Goal: Task Accomplishment & Management: Manage account settings

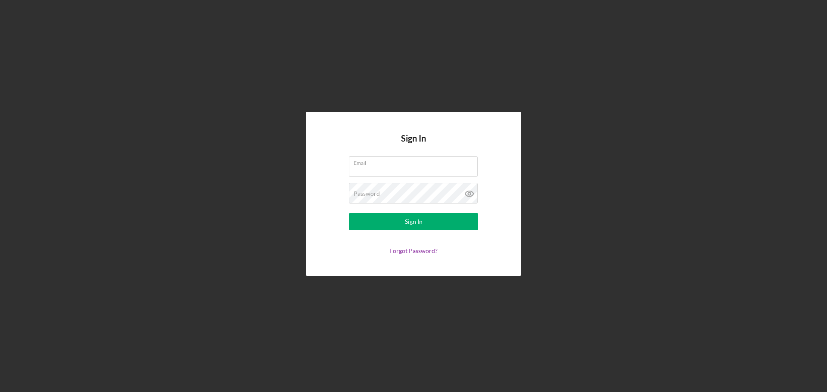
type input "[EMAIL_ADDRESS][DOMAIN_NAME]"
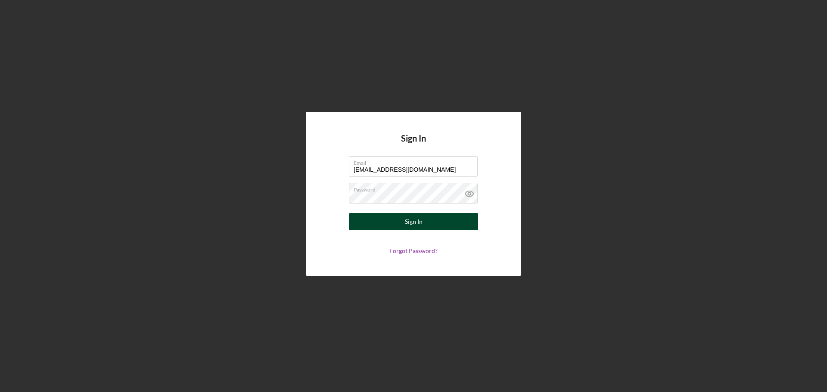
click at [432, 224] on button "Sign In" at bounding box center [413, 221] width 129 height 17
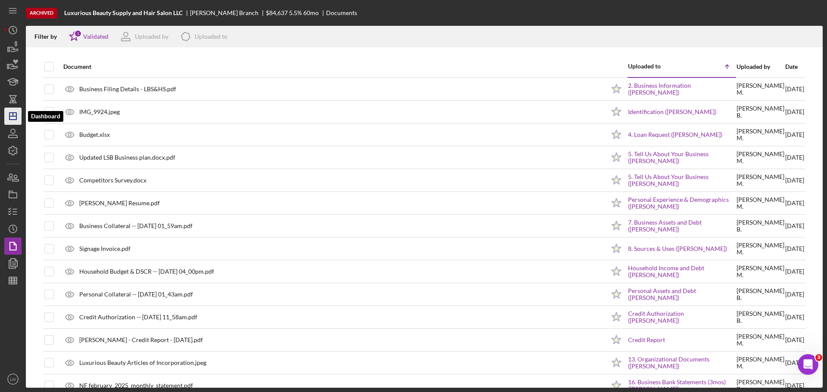
click at [15, 118] on icon "Icon/Dashboard" at bounding box center [13, 116] width 22 height 22
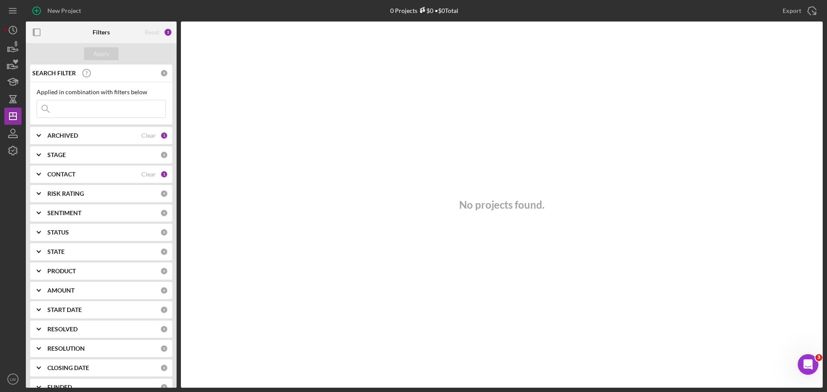
click at [125, 171] on div "CONTACT" at bounding box center [94, 174] width 94 height 7
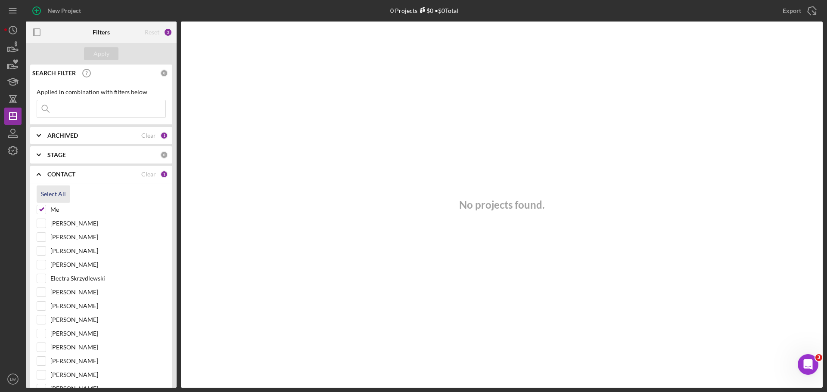
click at [53, 191] on div "Select All" at bounding box center [53, 194] width 25 height 17
checkbox input "true"
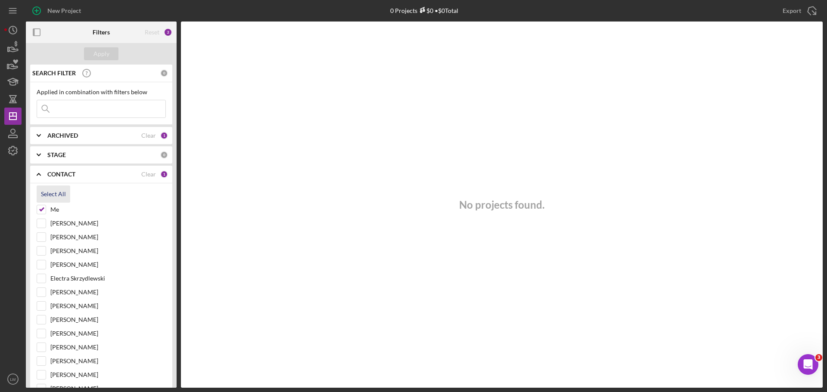
checkbox input "true"
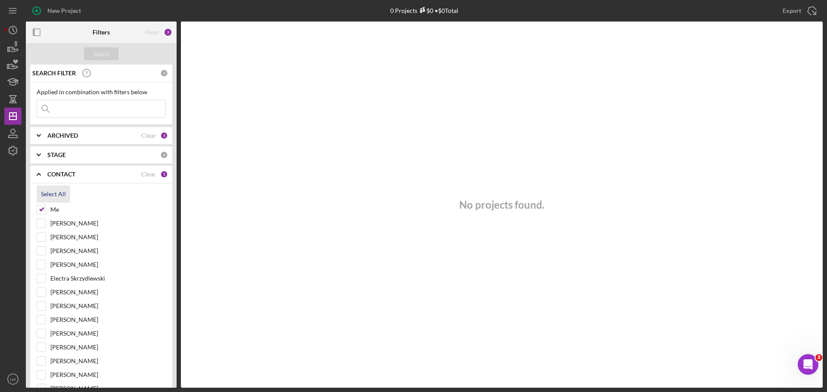
checkbox input "true"
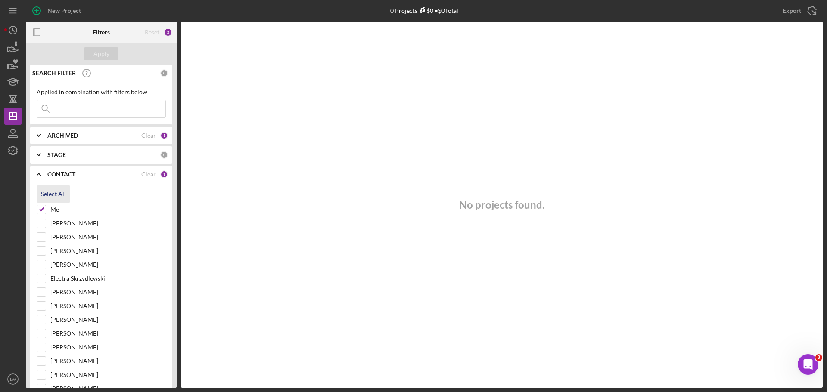
checkbox input "true"
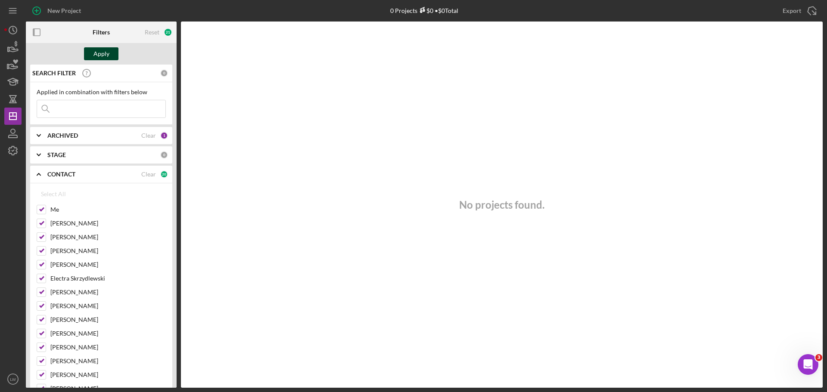
click at [102, 60] on div "Apply" at bounding box center [101, 53] width 16 height 13
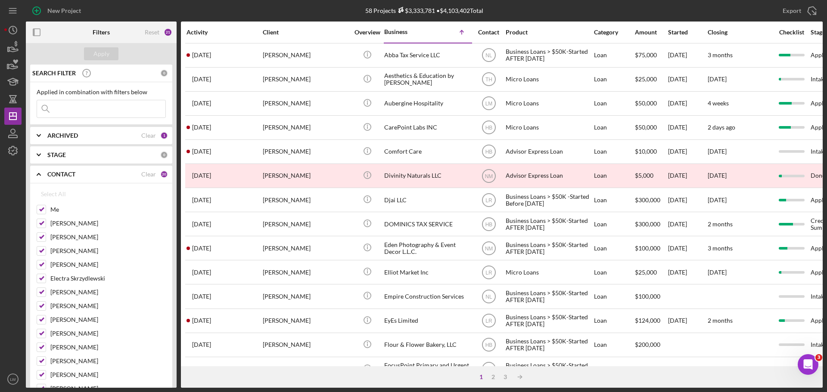
click at [107, 110] on input at bounding box center [101, 108] width 128 height 17
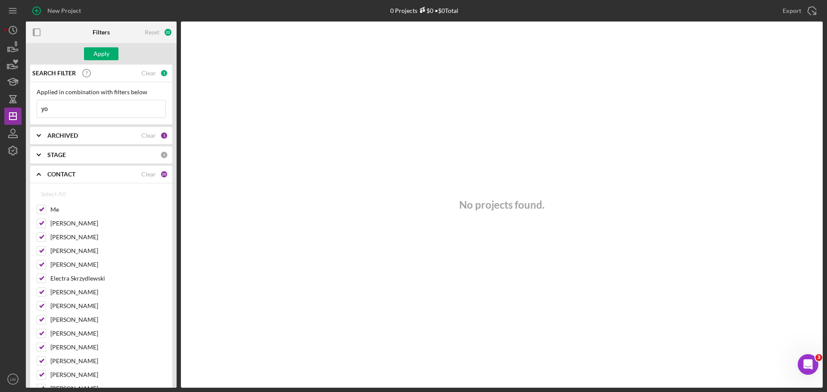
type input "y"
click at [149, 132] on div "Clear" at bounding box center [148, 135] width 15 height 7
click at [37, 134] on icon "Icon/Expander" at bounding box center [39, 136] width 22 height 22
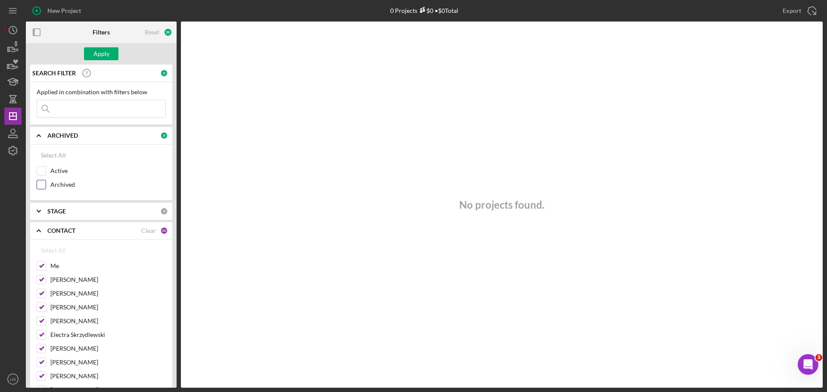
click at [43, 183] on input "Archived" at bounding box center [41, 184] width 9 height 9
checkbox input "true"
click at [43, 171] on input "Active" at bounding box center [41, 171] width 9 height 9
checkbox input "true"
click at [100, 52] on div "Apply" at bounding box center [101, 53] width 16 height 13
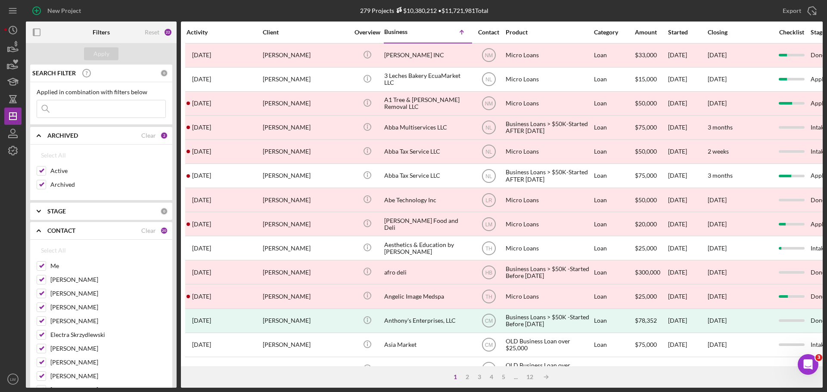
click at [104, 107] on input at bounding box center [101, 108] width 128 height 17
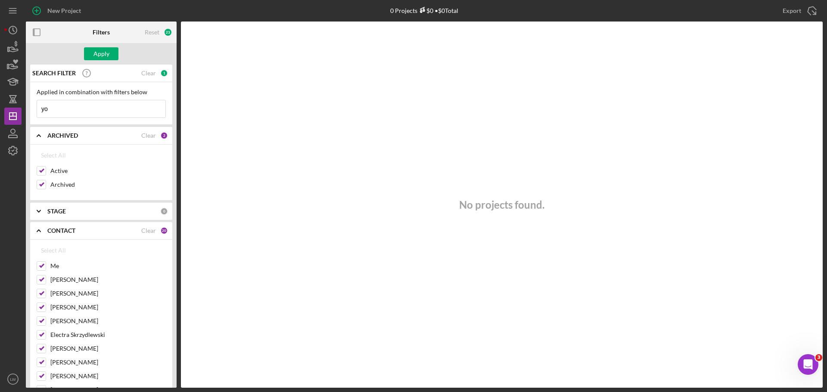
type input "y"
click at [107, 50] on div "Apply" at bounding box center [101, 53] width 16 height 13
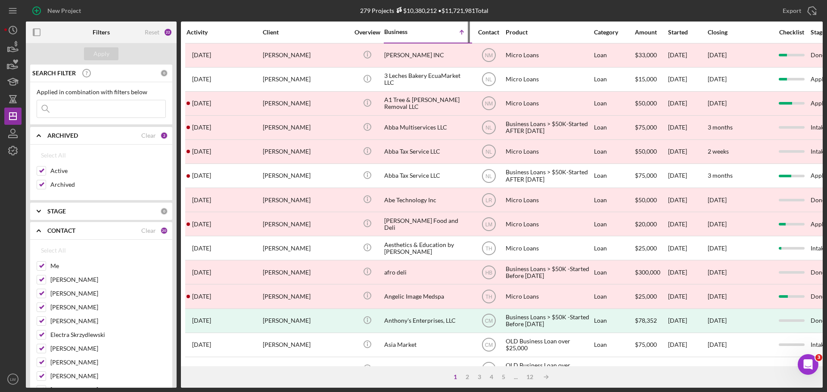
click at [399, 29] on div "Business" at bounding box center [405, 31] width 43 height 7
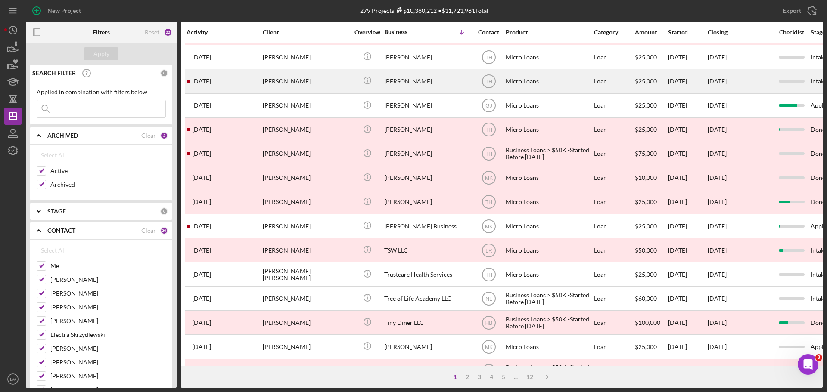
scroll to position [292, 0]
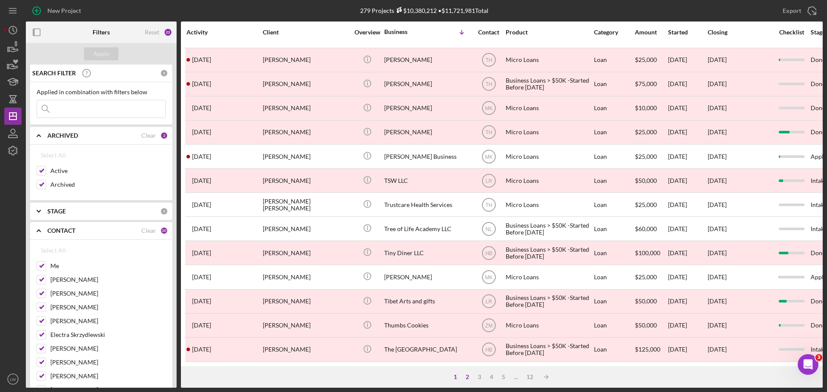
click at [464, 378] on div "2" at bounding box center [467, 377] width 12 height 7
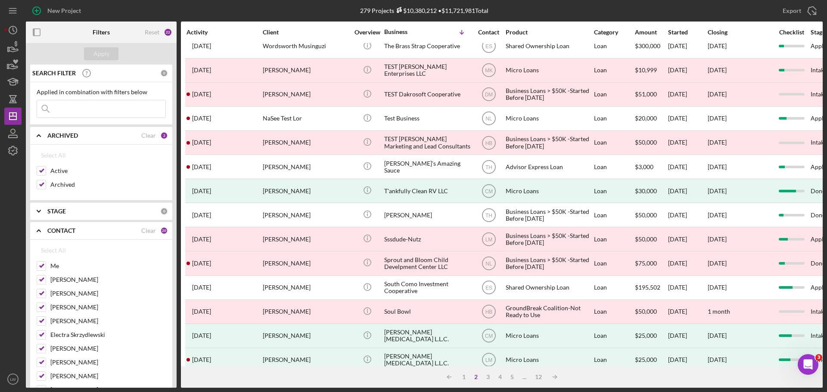
scroll to position [0, 0]
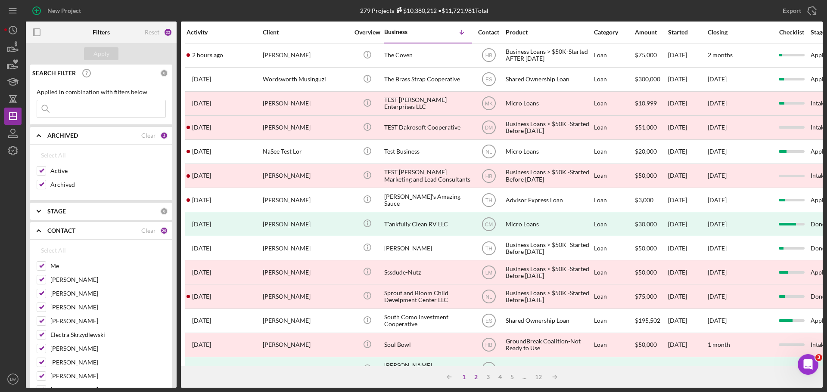
click at [464, 378] on div "1" at bounding box center [464, 377] width 12 height 7
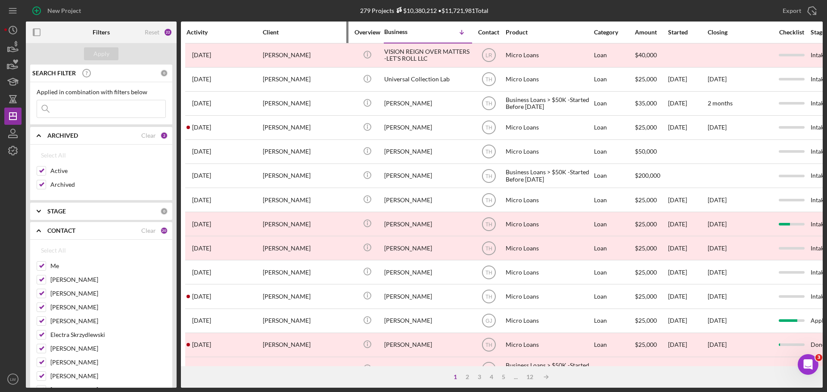
click at [270, 32] on div "Client" at bounding box center [306, 32] width 86 height 7
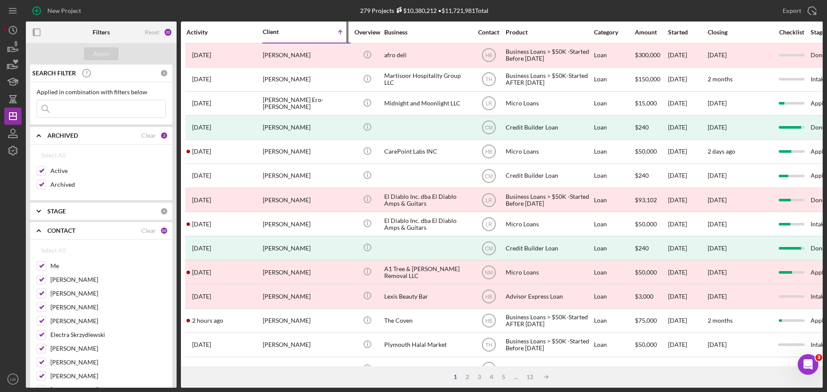
click at [270, 34] on div "Client" at bounding box center [284, 31] width 43 height 7
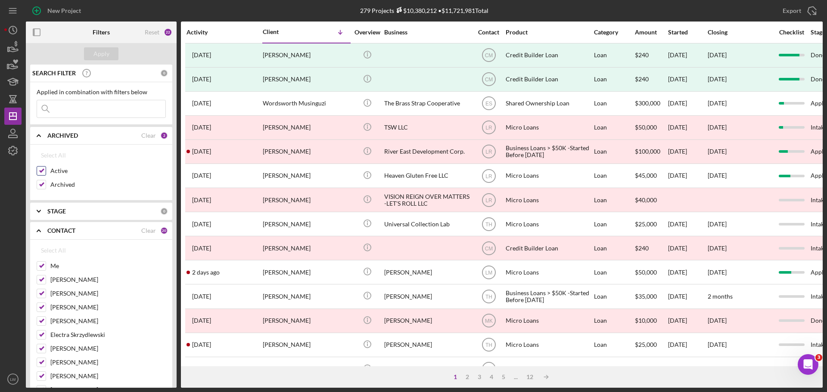
scroll to position [129, 0]
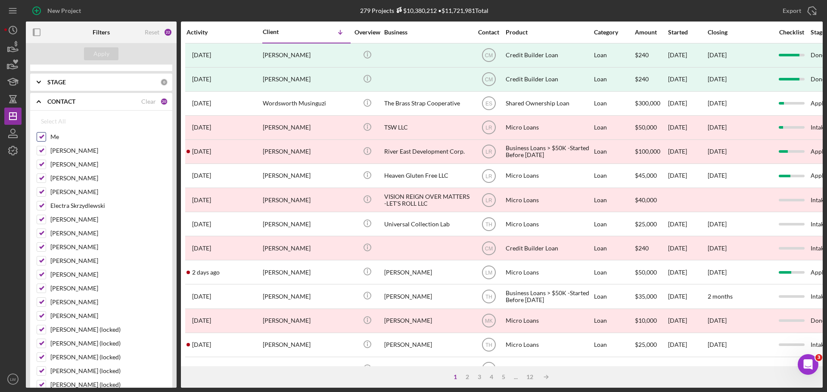
click at [42, 139] on input "Me" at bounding box center [41, 137] width 9 height 9
click at [54, 122] on div "Select All" at bounding box center [53, 121] width 25 height 17
checkbox input "true"
click at [153, 101] on div "CONTACT Clear 20" at bounding box center [107, 102] width 121 height 8
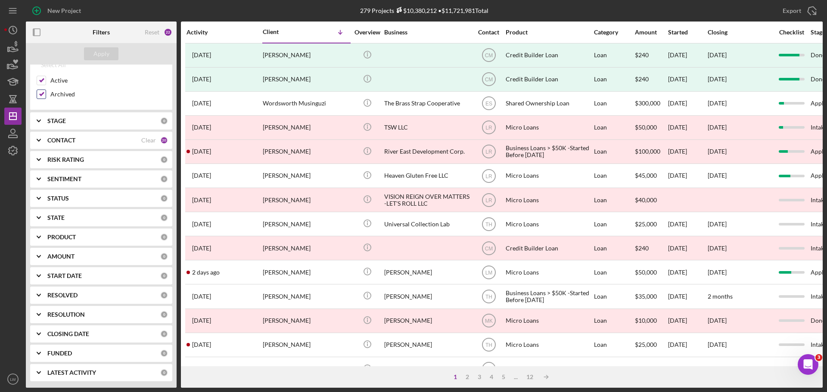
scroll to position [90, 0]
click at [40, 119] on icon "Icon/Expander" at bounding box center [39, 121] width 22 height 22
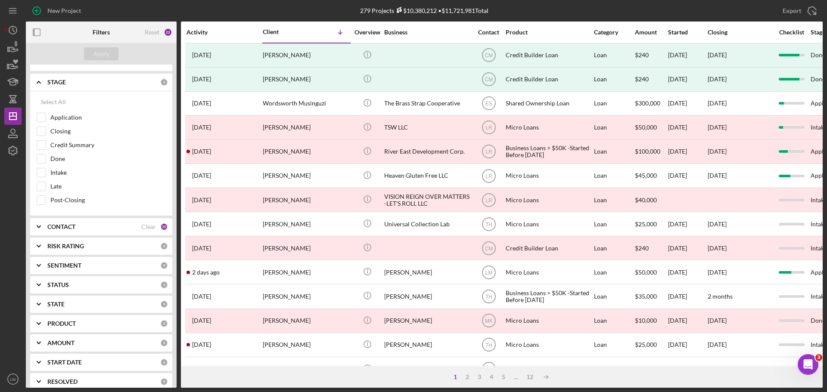
click at [38, 83] on icon "Icon/Expander" at bounding box center [39, 82] width 22 height 22
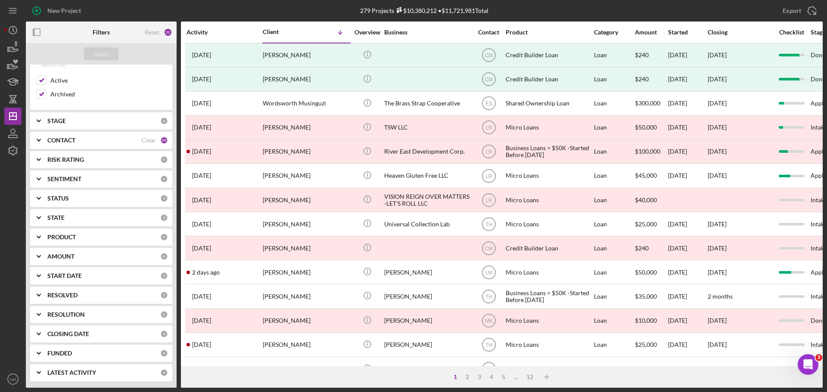
scroll to position [90, 0]
click at [40, 140] on polyline at bounding box center [38, 141] width 3 height 2
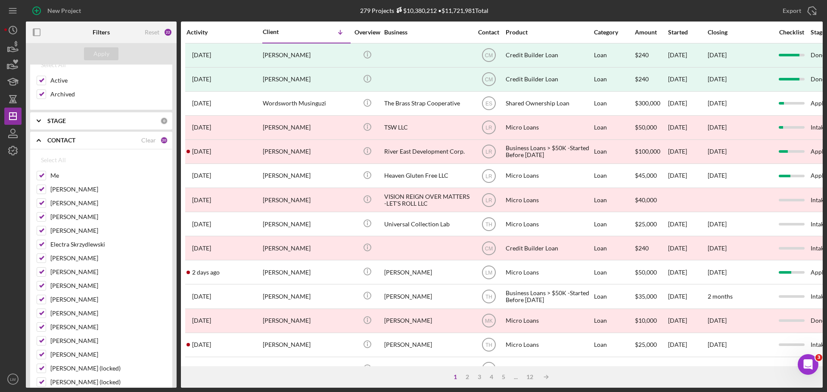
scroll to position [129, 0]
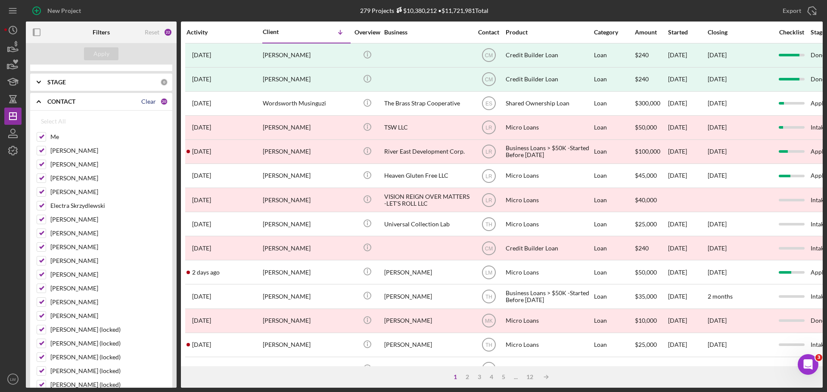
click at [148, 103] on div "Clear" at bounding box center [148, 101] width 15 height 7
checkbox input "false"
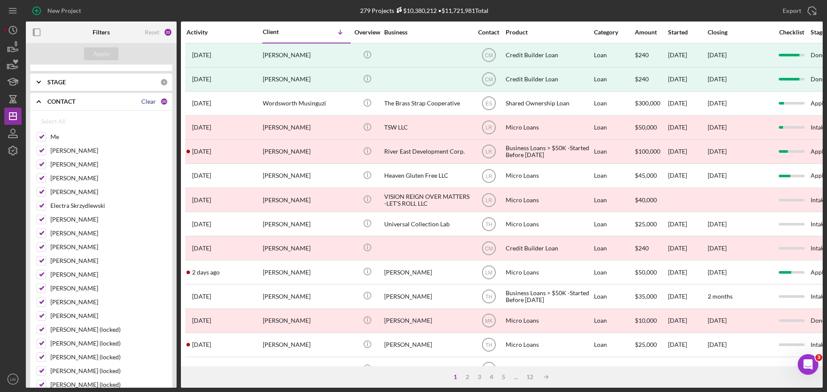
checkbox input "false"
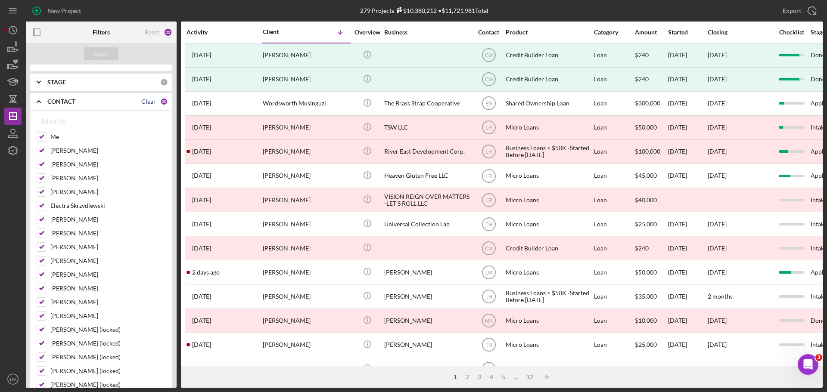
checkbox input "false"
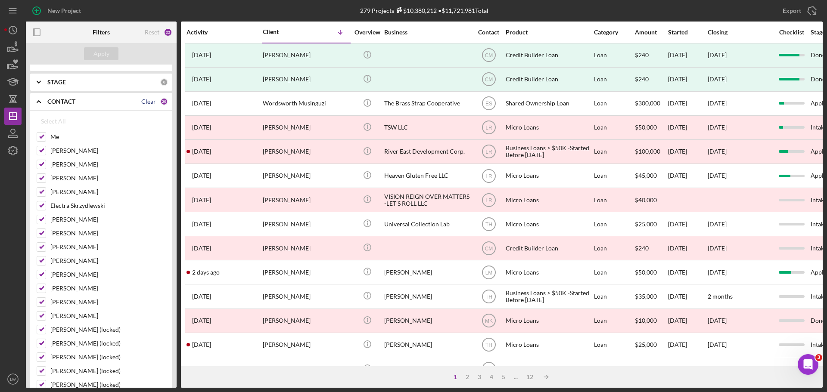
checkbox input "false"
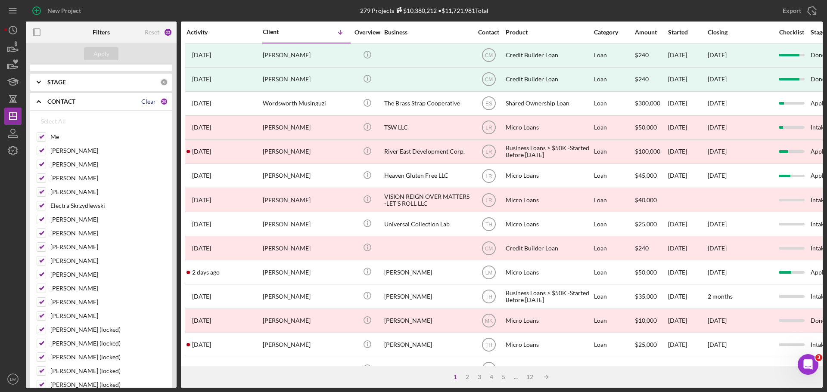
checkbox input "false"
click at [40, 151] on input "[PERSON_NAME]" at bounding box center [41, 150] width 9 height 9
checkbox input "true"
click at [98, 53] on div "Apply" at bounding box center [101, 53] width 16 height 13
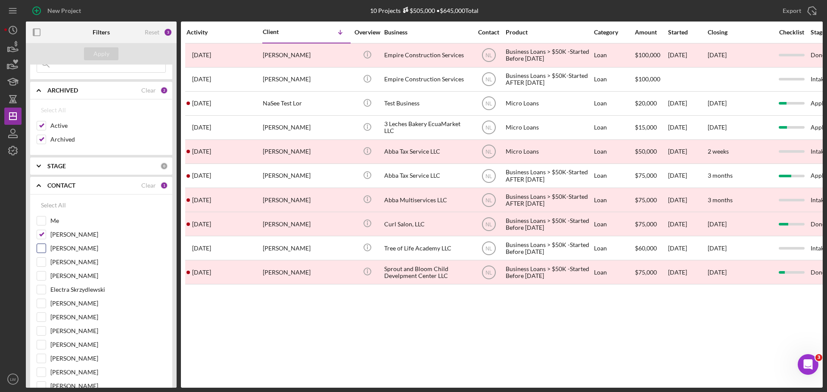
scroll to position [0, 0]
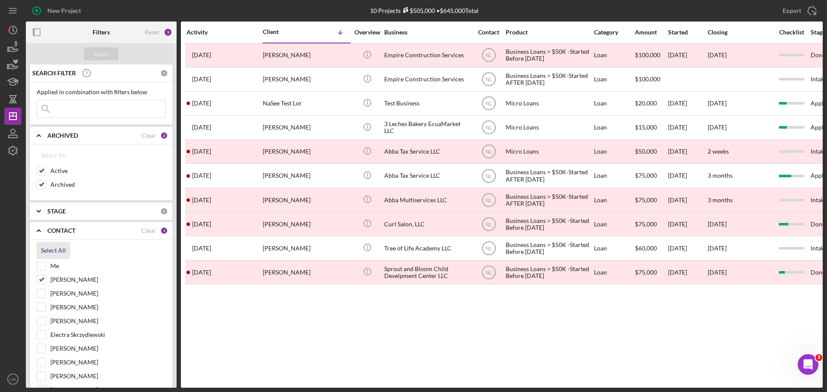
click at [56, 248] on div "Select All" at bounding box center [53, 250] width 25 height 17
checkbox input "true"
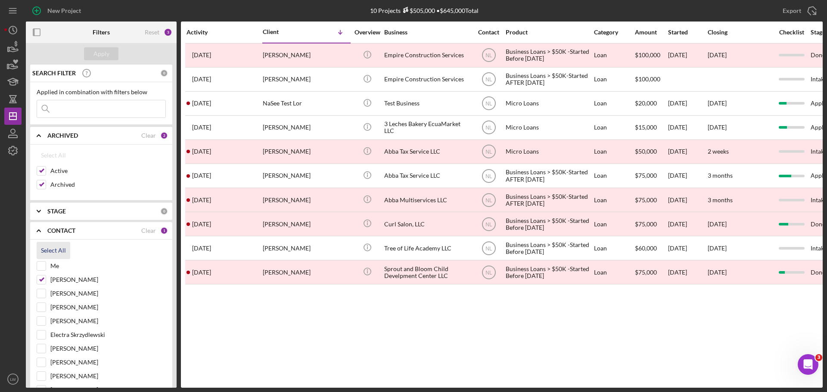
checkbox input "true"
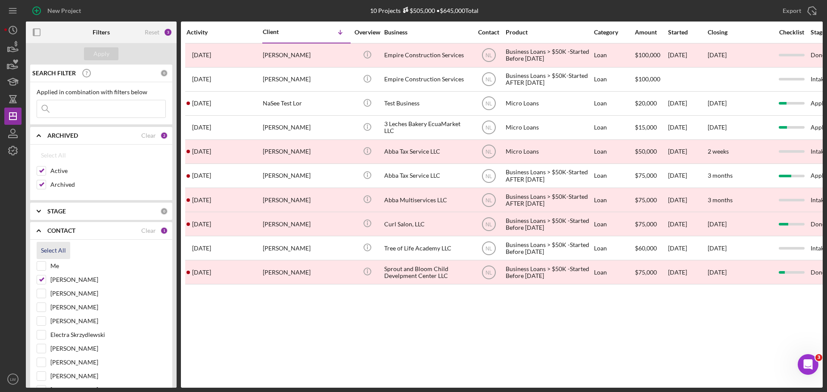
checkbox input "true"
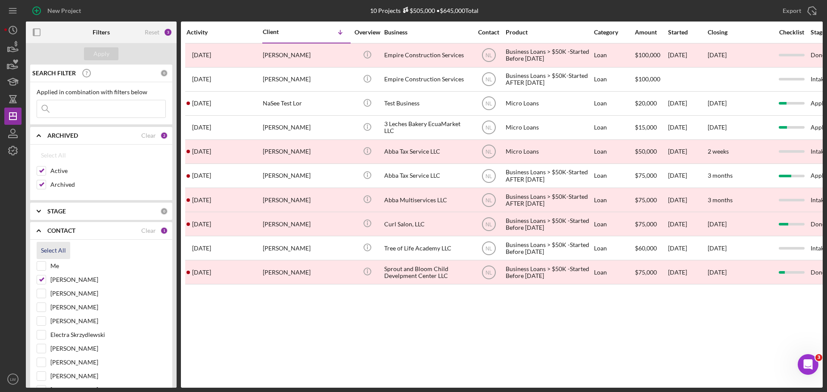
checkbox input "true"
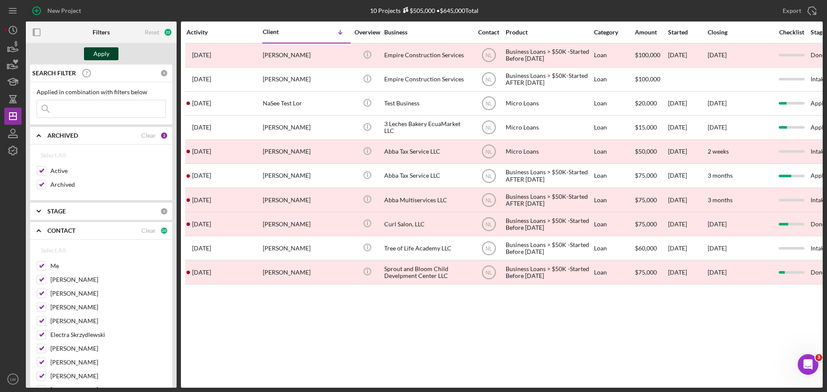
click at [99, 57] on div "Apply" at bounding box center [101, 53] width 16 height 13
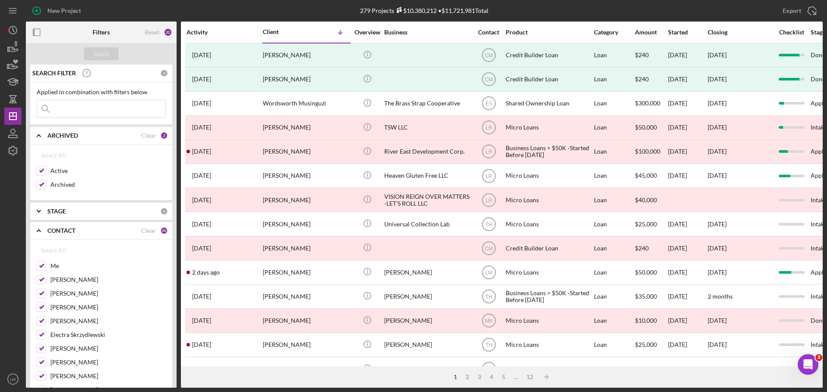
click at [101, 111] on input at bounding box center [101, 108] width 128 height 17
paste input "minnescooter"
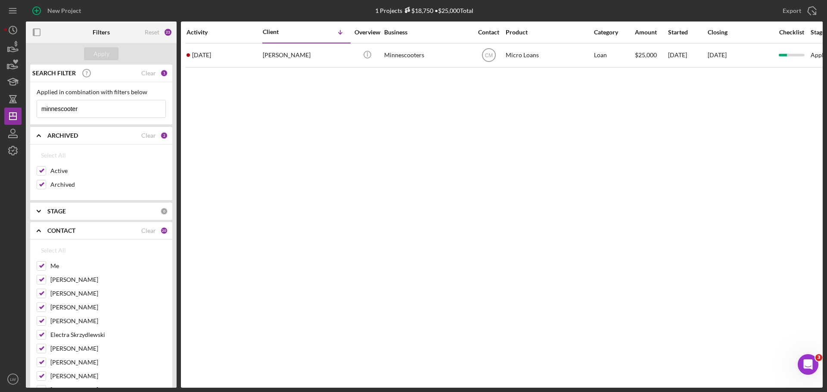
type input "minnescooter"
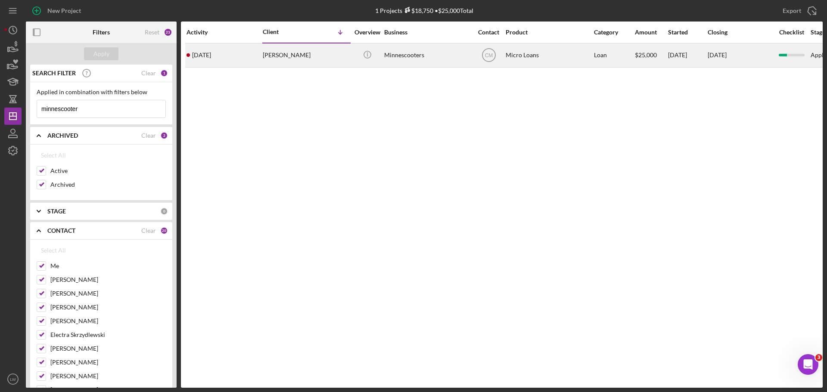
click at [291, 53] on div "[PERSON_NAME]" at bounding box center [306, 55] width 86 height 23
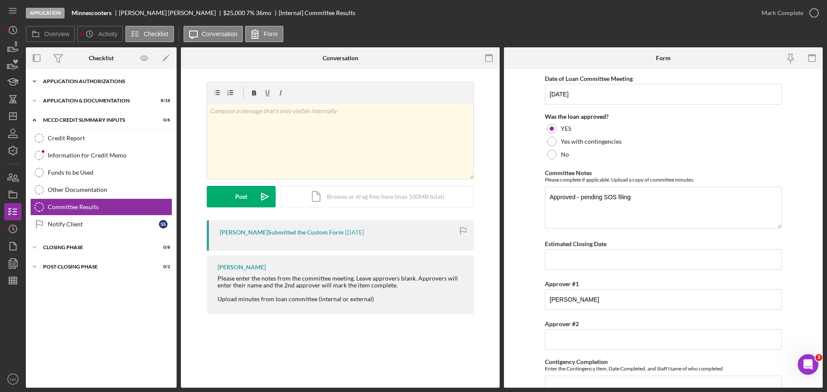
click at [96, 82] on div "Application Authorizations" at bounding box center [104, 81] width 123 height 5
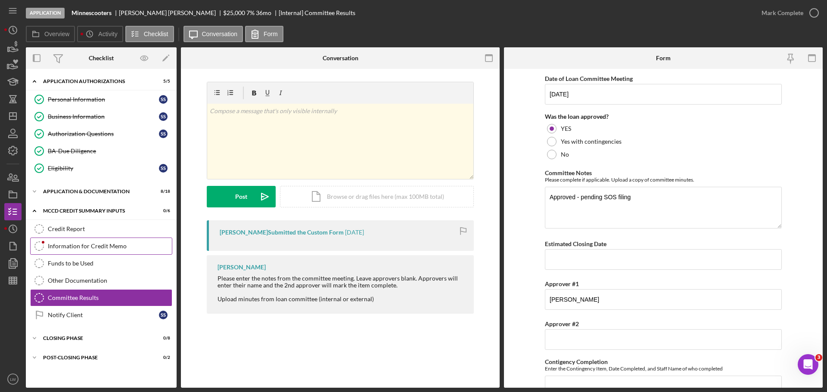
click at [66, 248] on div "Information for Credit Memo" at bounding box center [110, 246] width 124 height 7
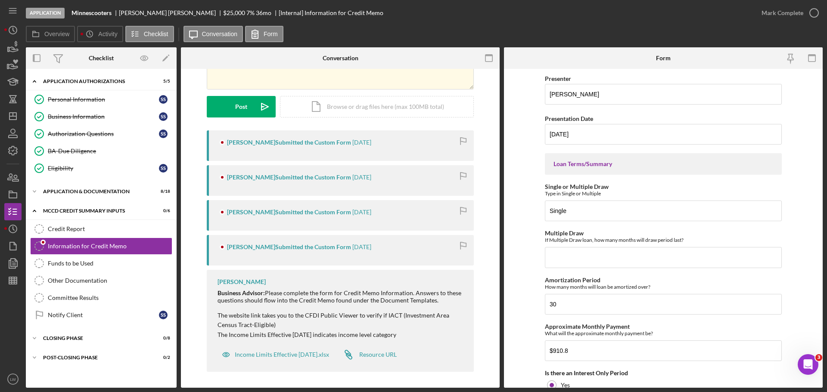
scroll to position [91, 0]
click at [13, 282] on line "button" at bounding box center [13, 282] width 8 height 0
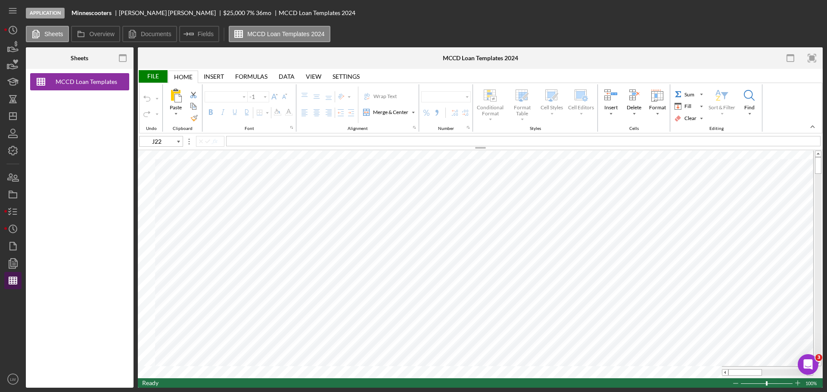
type input "Calibri"
type input "11"
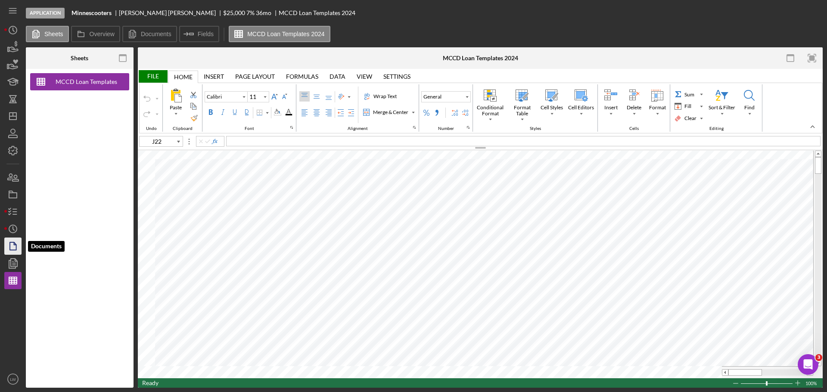
click at [13, 245] on icon "button" at bounding box center [13, 247] width 22 height 22
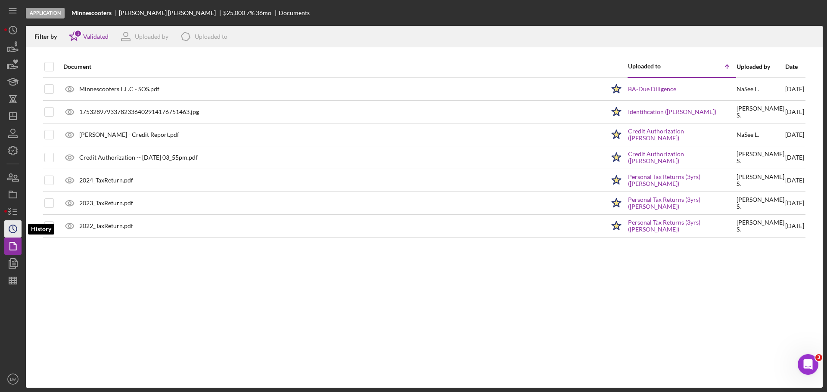
click at [12, 230] on icon "Icon/History" at bounding box center [13, 229] width 22 height 22
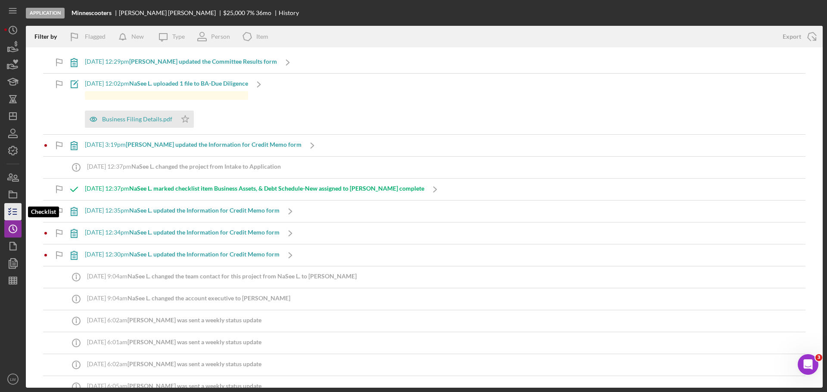
click at [12, 208] on icon "button" at bounding box center [13, 212] width 22 height 22
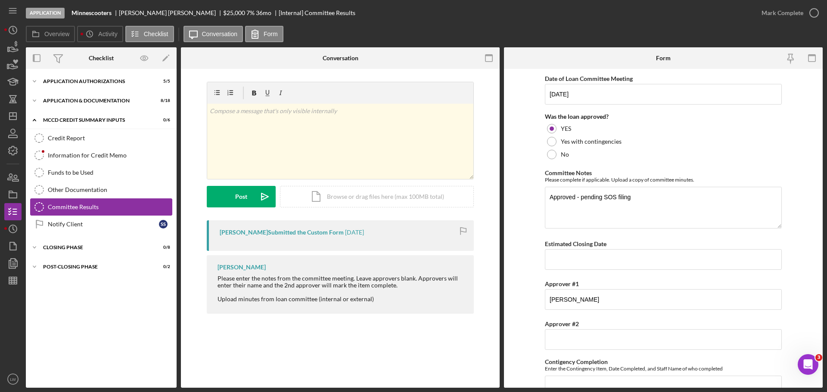
click at [66, 207] on div "Committee Results" at bounding box center [110, 207] width 124 height 7
click at [88, 79] on div "Application Authorizations" at bounding box center [104, 81] width 123 height 5
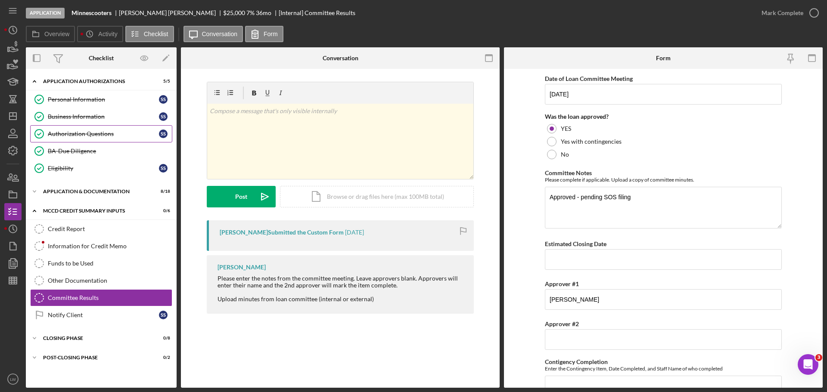
click at [89, 131] on div "Authorization Questions" at bounding box center [103, 133] width 111 height 7
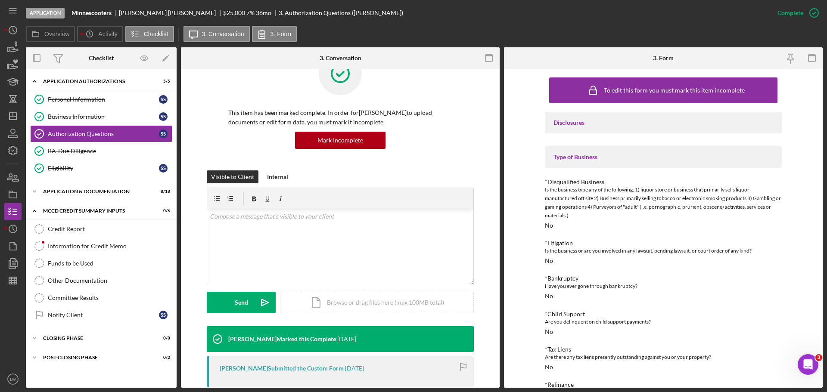
scroll to position [86, 0]
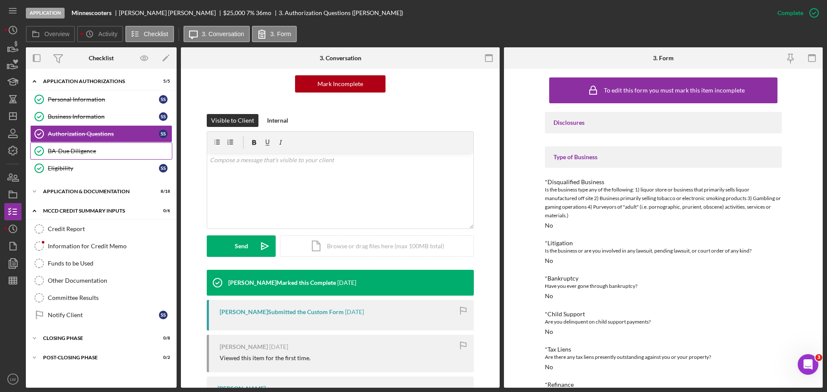
click at [73, 148] on div "BA-Due Diligence" at bounding box center [110, 151] width 124 height 7
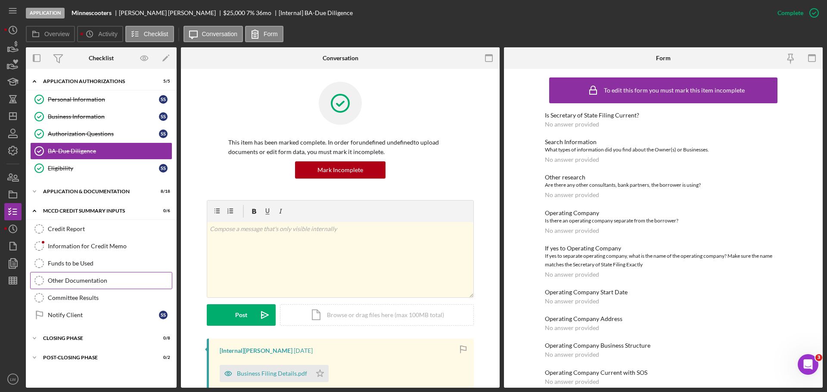
click at [84, 281] on div "Other Documentation" at bounding box center [110, 280] width 124 height 7
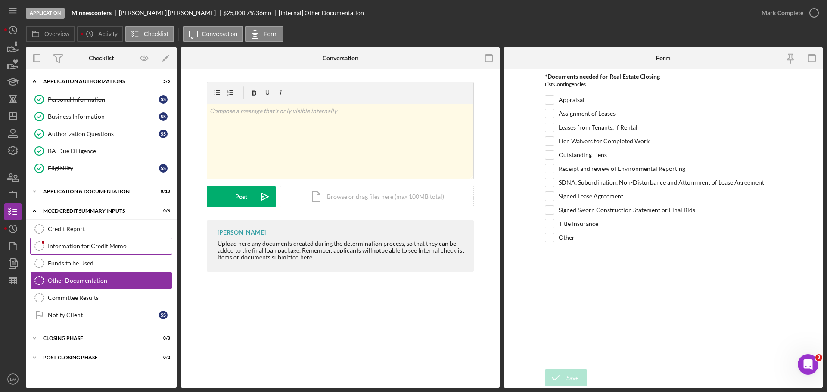
click at [72, 248] on div "Information for Credit Memo" at bounding box center [110, 246] width 124 height 7
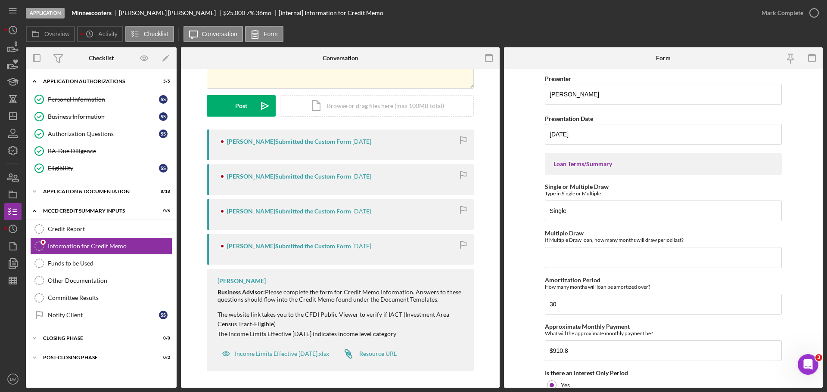
scroll to position [91, 0]
click at [310, 355] on div "Income Limits Effective [DATE].xlsx" at bounding box center [282, 353] width 94 height 7
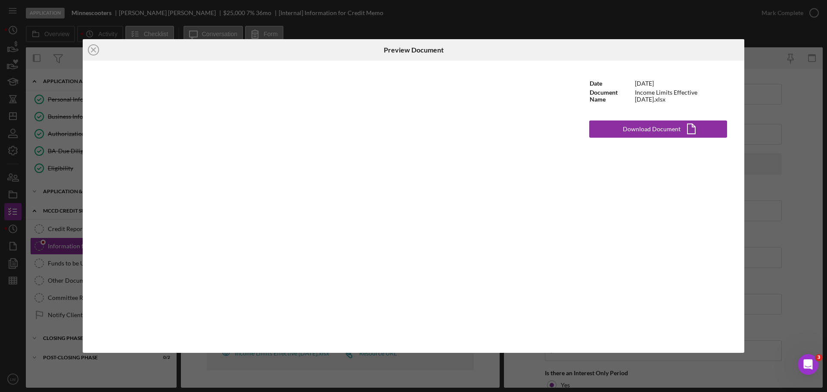
click at [739, 50] on div at bounding box center [634, 50] width 220 height 22
click at [90, 49] on icon "Icon/Close" at bounding box center [94, 50] width 22 height 22
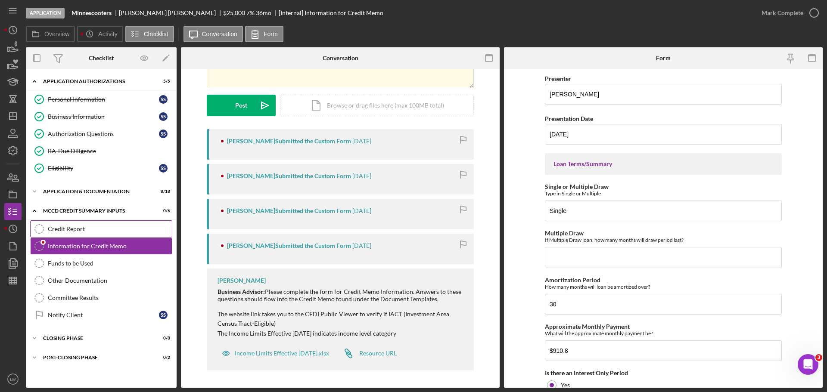
click at [70, 235] on link "Credit Report Credit Report" at bounding box center [101, 228] width 142 height 17
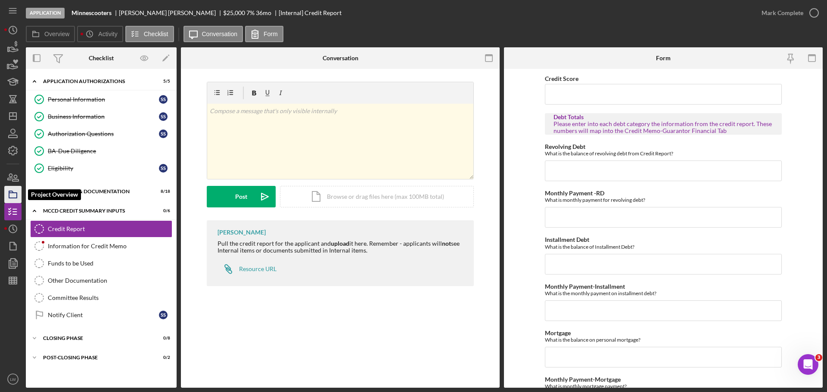
click at [13, 192] on icon "button" at bounding box center [13, 195] width 22 height 22
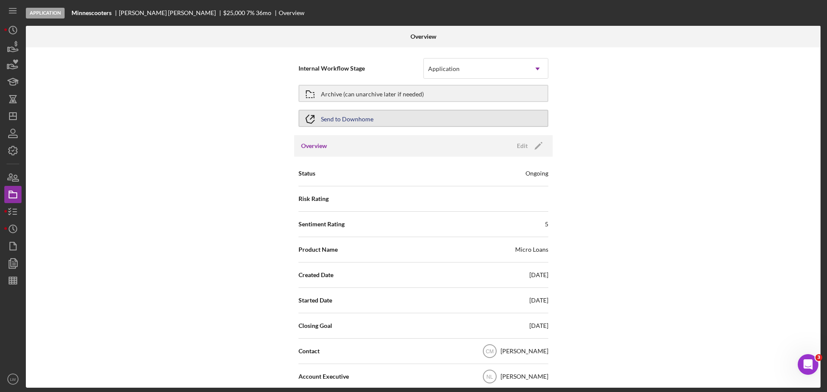
click at [356, 120] on div "Send to Downhome" at bounding box center [347, 119] width 53 height 16
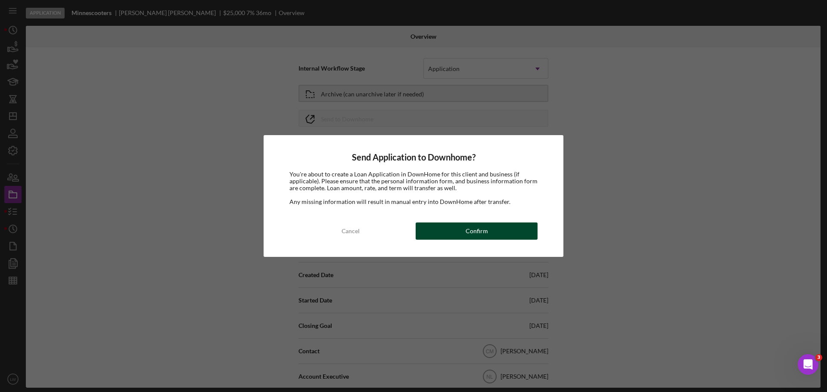
click at [468, 235] on div "Confirm" at bounding box center [476, 231] width 22 height 17
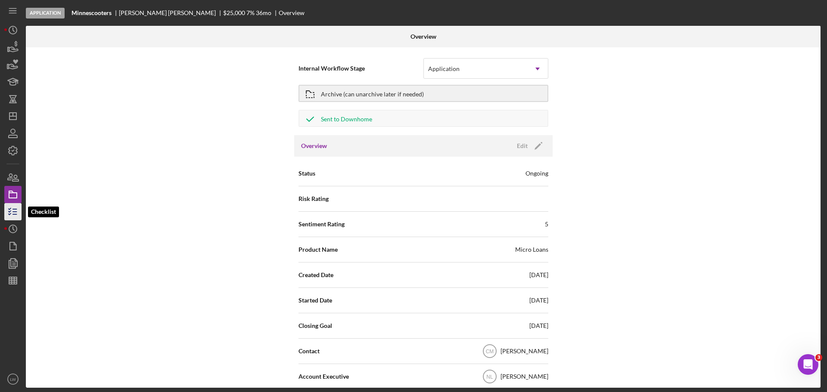
click at [15, 211] on icon "button" at bounding box center [13, 212] width 22 height 22
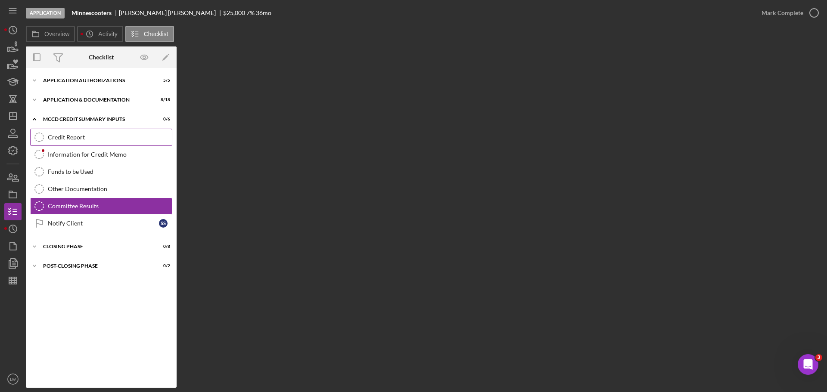
click at [78, 140] on div "Credit Report" at bounding box center [110, 137] width 124 height 7
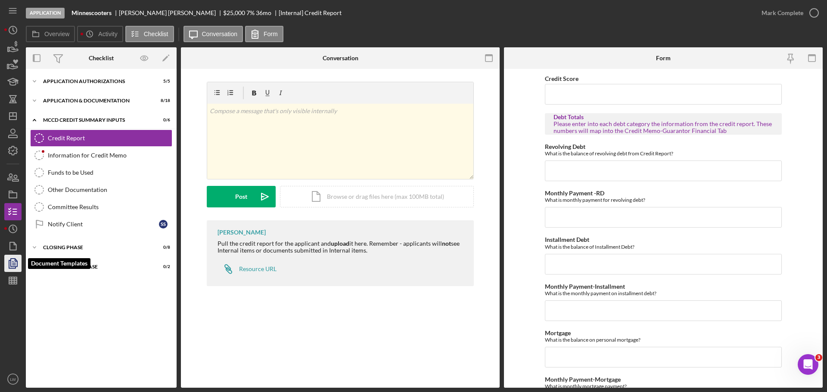
click at [21, 268] on icon "button" at bounding box center [13, 264] width 22 height 22
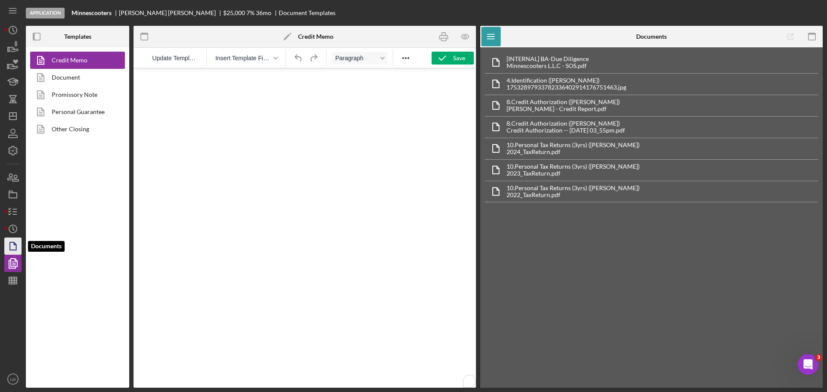
click at [15, 249] on icon "button" at bounding box center [13, 247] width 22 height 22
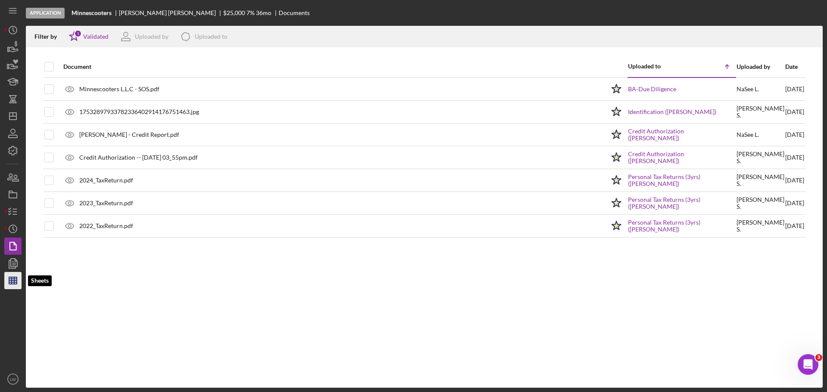
click at [14, 277] on line "button" at bounding box center [14, 280] width 0 height 7
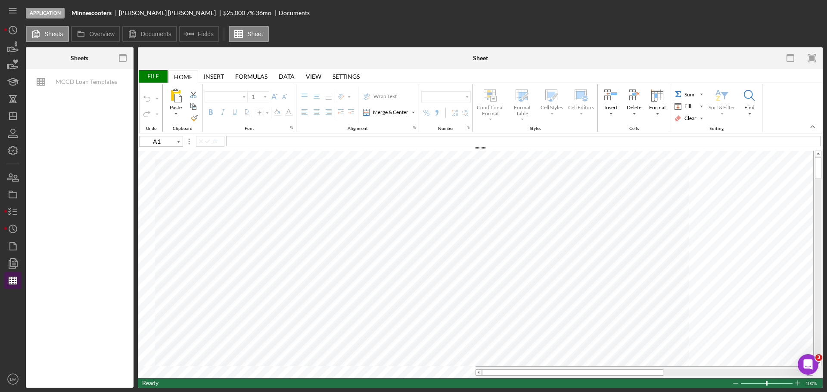
type input "Calibri"
type input "11"
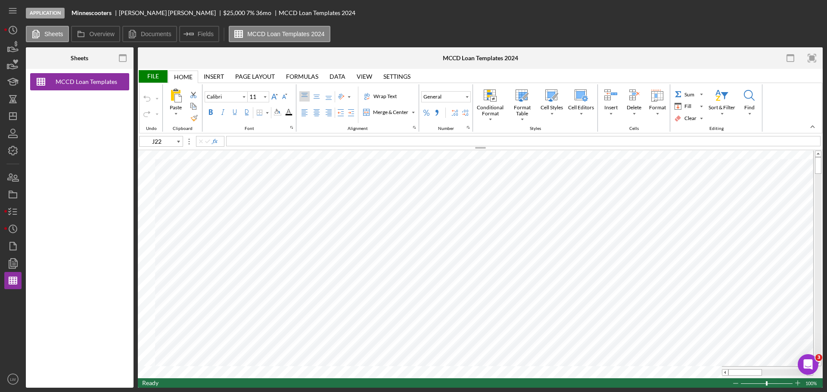
type input "F13"
type input "Arial"
type input "10"
click at [124, 54] on icon "button" at bounding box center [122, 58] width 19 height 19
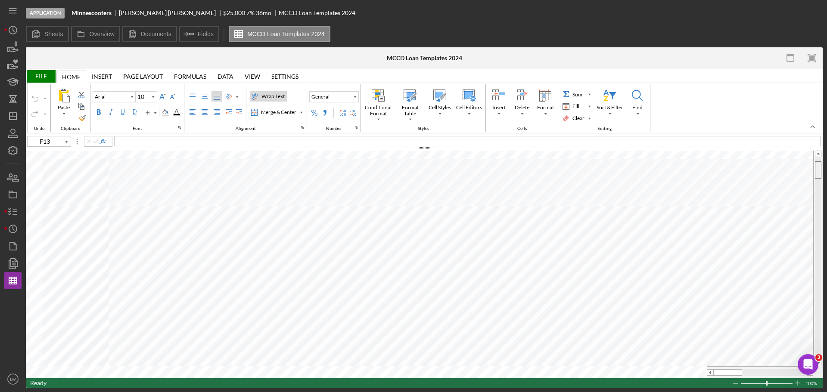
click at [815, 171] on div at bounding box center [818, 169] width 6 height 17
click at [15, 176] on icon "button" at bounding box center [13, 178] width 22 height 22
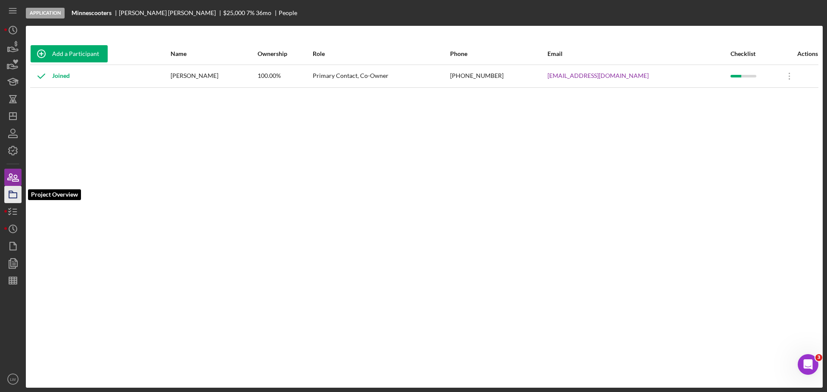
click at [11, 193] on polygon "button" at bounding box center [11, 192] width 4 height 2
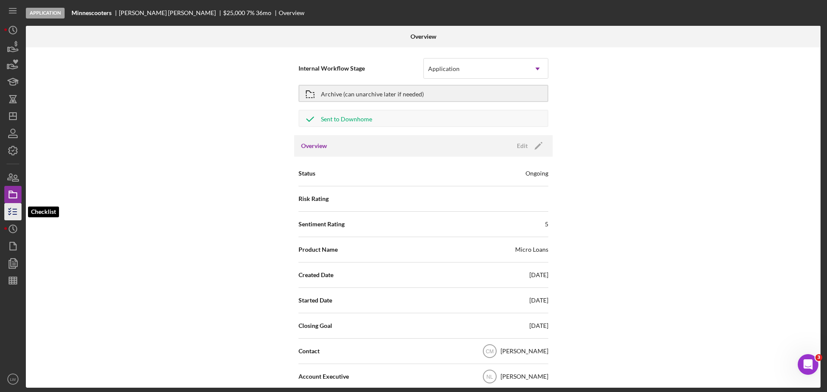
click at [15, 209] on line "button" at bounding box center [15, 209] width 4 height 0
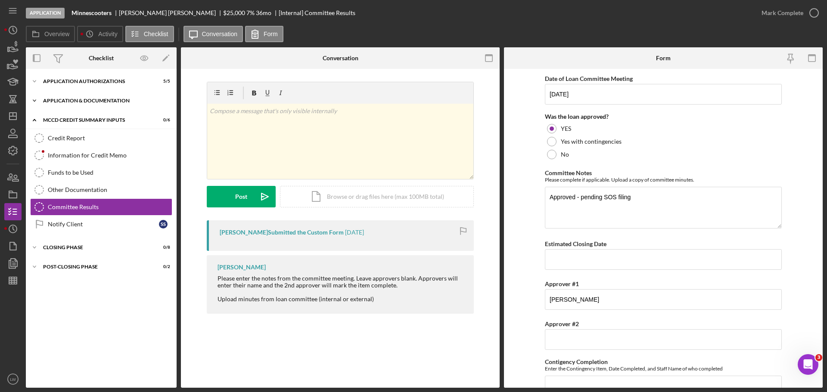
click at [33, 102] on icon "Icon/Expander" at bounding box center [34, 100] width 17 height 17
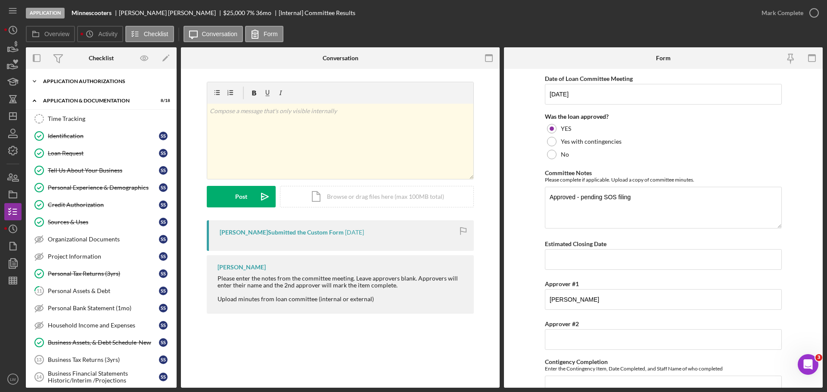
click at [32, 82] on icon "Icon/Expander" at bounding box center [34, 81] width 17 height 17
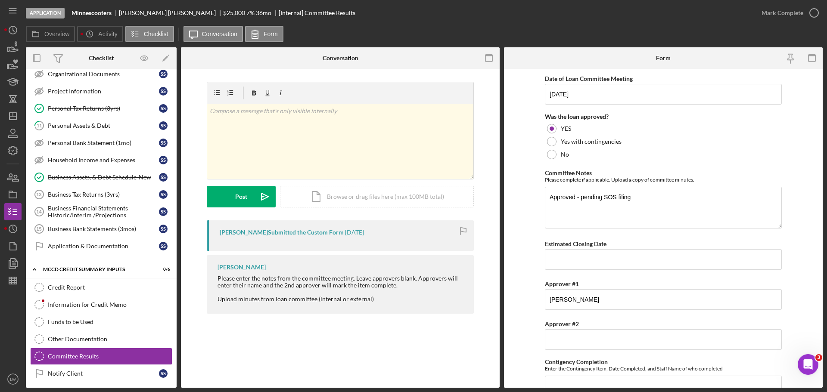
scroll to position [258, 0]
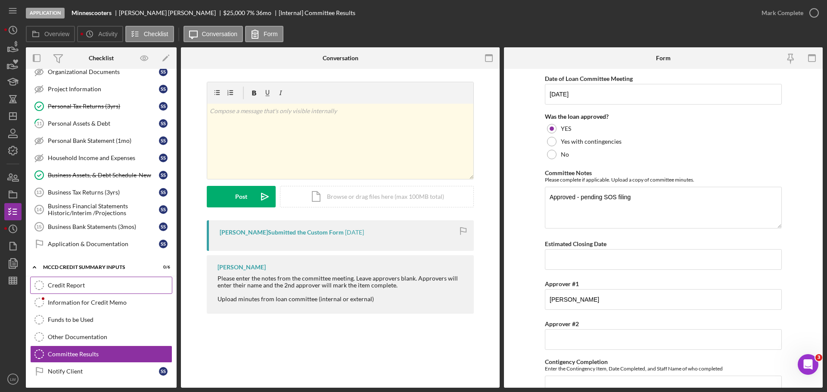
click at [62, 286] on div "Credit Report" at bounding box center [110, 285] width 124 height 7
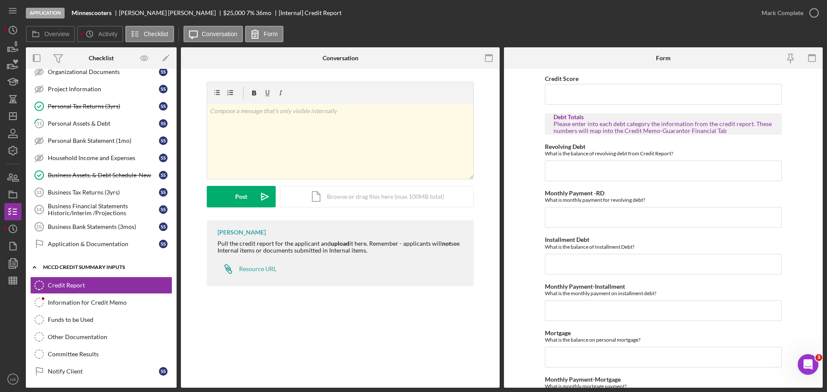
click at [34, 268] on icon "Icon/Expander" at bounding box center [34, 267] width 17 height 17
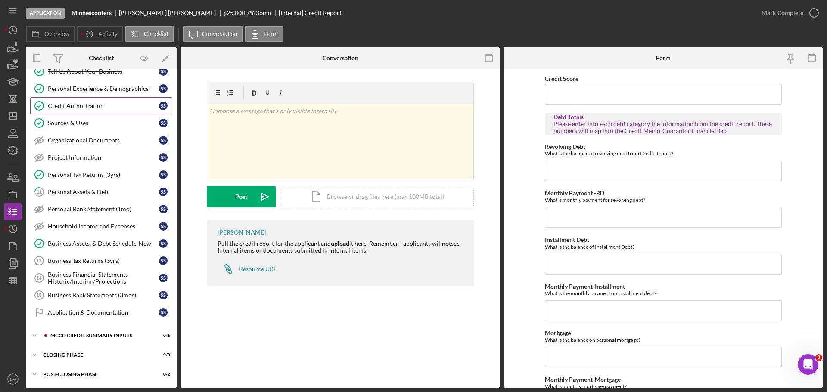
click at [81, 105] on div "Credit Authorization" at bounding box center [103, 105] width 111 height 7
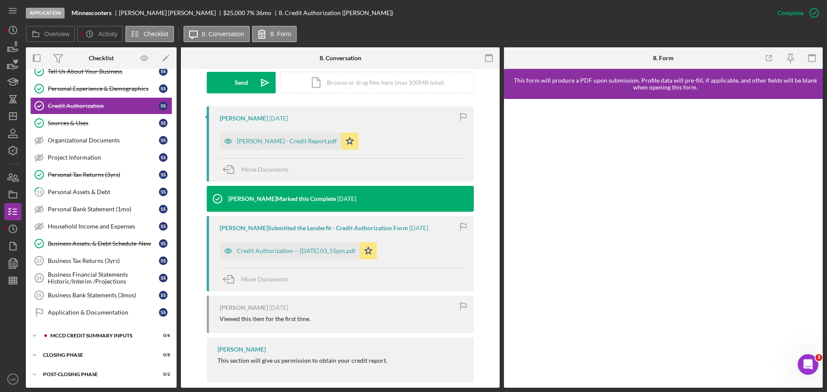
scroll to position [258, 0]
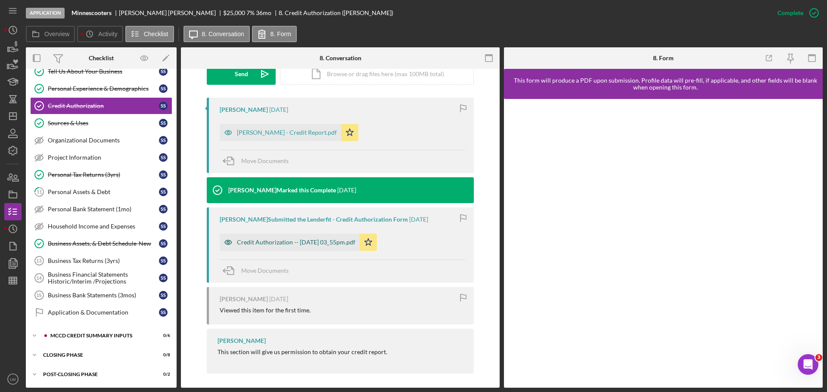
click at [279, 241] on div "Credit Authorization -- [DATE] 03_55pm.pdf" at bounding box center [296, 242] width 118 height 7
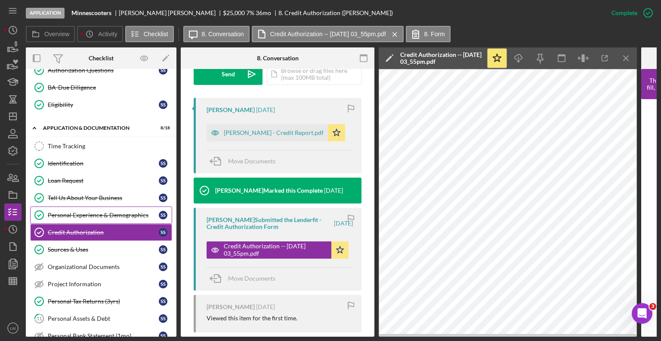
scroll to position [0, 0]
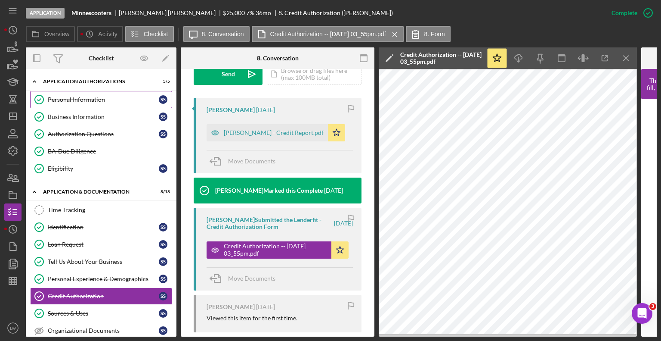
click at [69, 102] on div "Personal Information" at bounding box center [103, 99] width 111 height 7
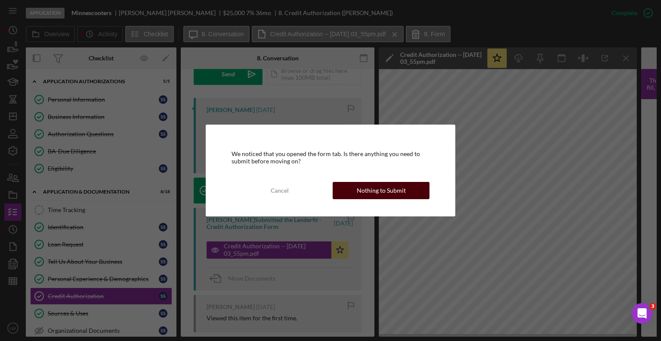
click at [392, 196] on div "Nothing to Submit" at bounding box center [381, 190] width 49 height 17
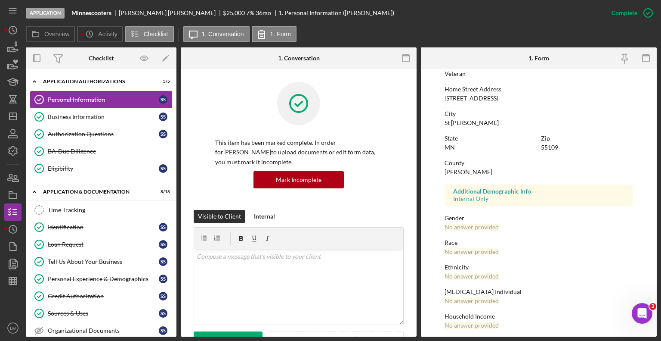
scroll to position [43, 0]
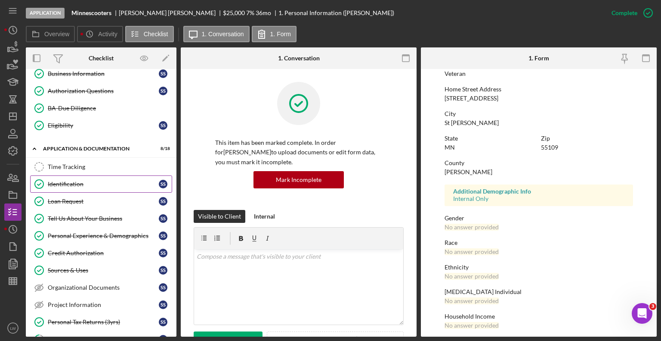
click at [62, 182] on div "Identification" at bounding box center [103, 183] width 111 height 7
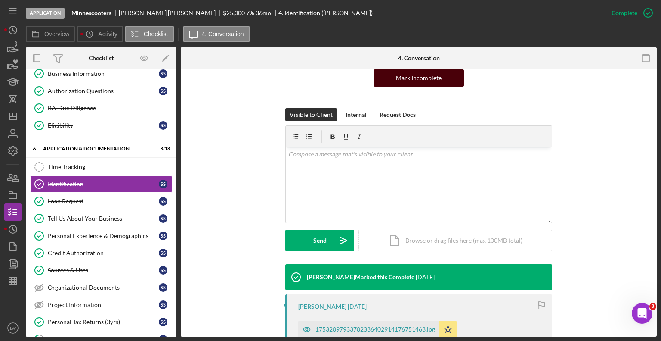
scroll to position [129, 0]
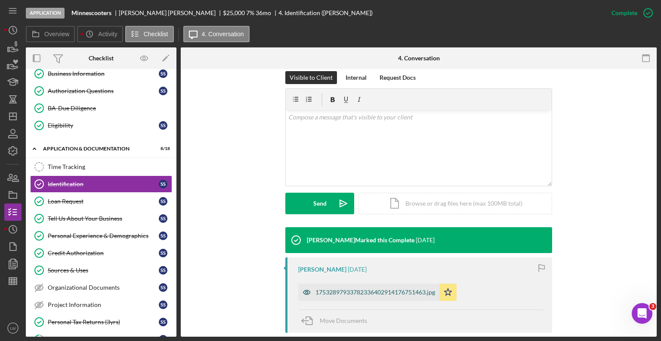
click at [354, 295] on div "17532897933782336402914176751463.jpg" at bounding box center [368, 291] width 141 height 17
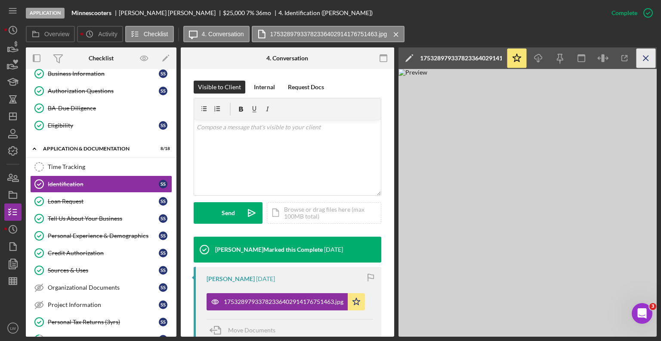
click at [651, 58] on icon "Icon/Menu Close" at bounding box center [646, 58] width 19 height 19
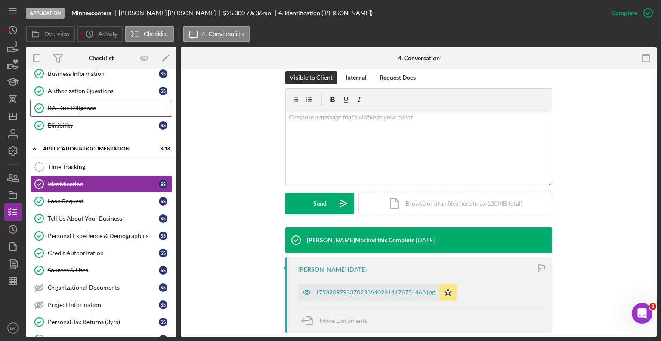
scroll to position [0, 0]
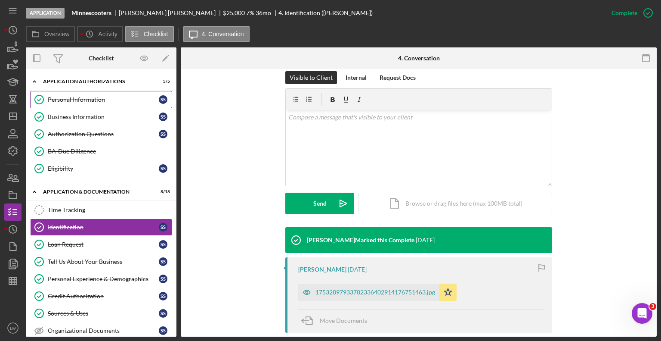
click at [78, 99] on div "Personal Information" at bounding box center [103, 99] width 111 height 7
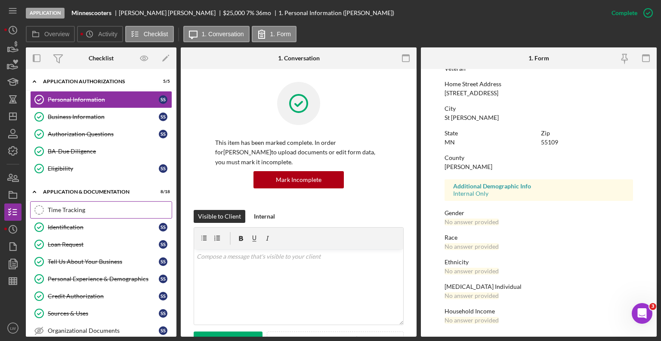
scroll to position [129, 0]
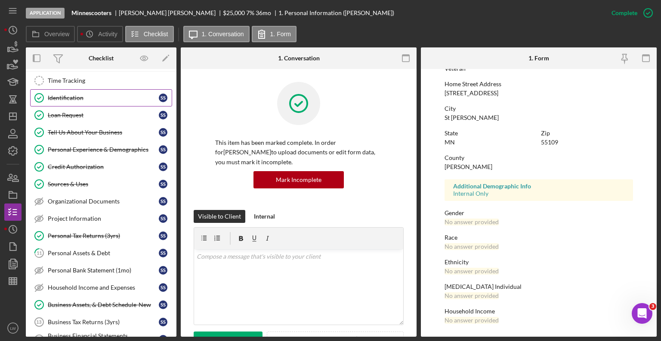
click at [60, 94] on div "Identification" at bounding box center [103, 97] width 111 height 7
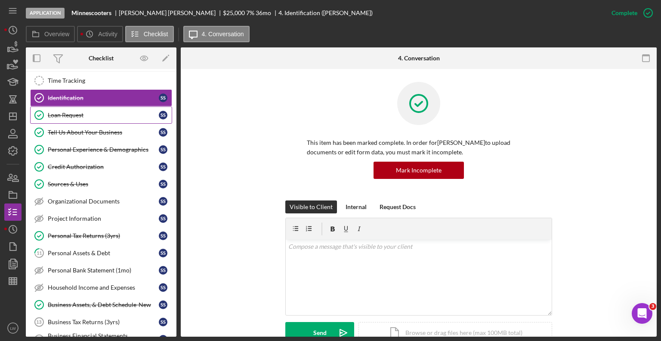
click at [62, 106] on link "Loan Request Loan Request S S" at bounding box center [101, 114] width 142 height 17
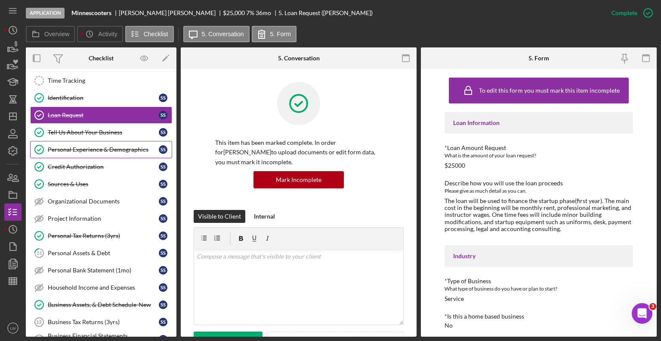
click at [92, 151] on link "Personal Experience & Demographics Personal Experience & Demographics S S" at bounding box center [101, 149] width 142 height 17
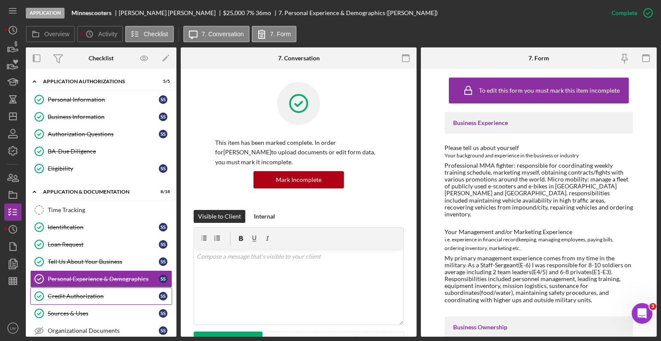
click at [86, 292] on div "Credit Authorization" at bounding box center [103, 295] width 111 height 7
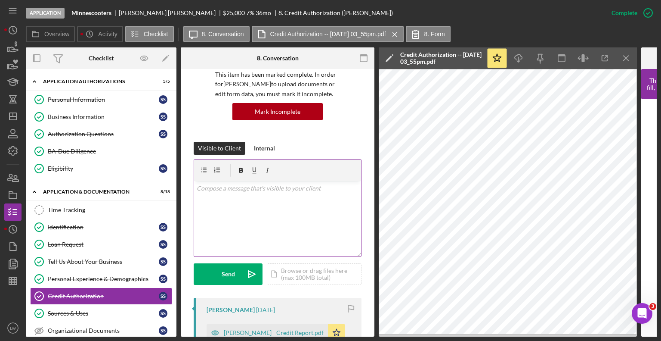
scroll to position [129, 0]
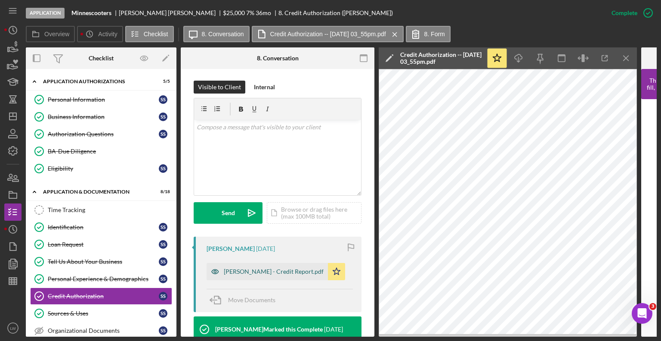
click at [257, 272] on div "[PERSON_NAME] - Credit Report.pdf" at bounding box center [274, 271] width 100 height 7
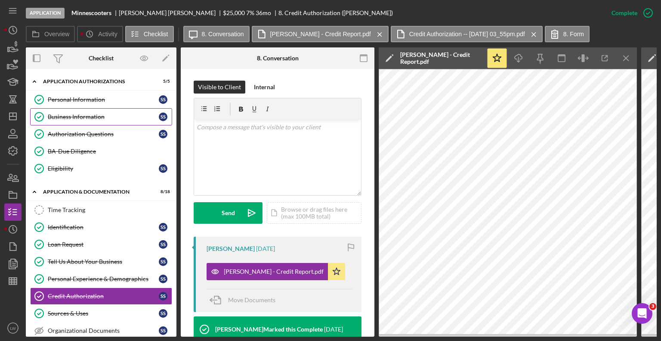
click at [57, 113] on div "Business Information" at bounding box center [103, 116] width 111 height 7
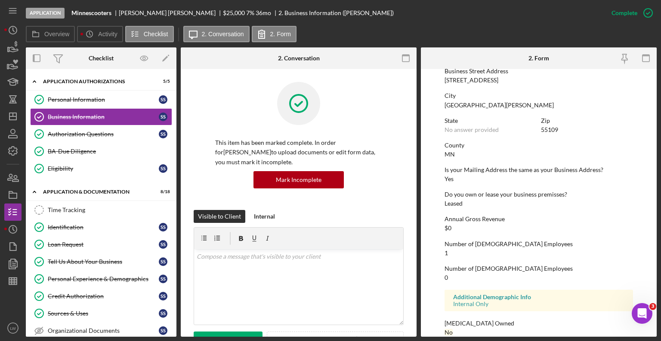
scroll to position [382, 0]
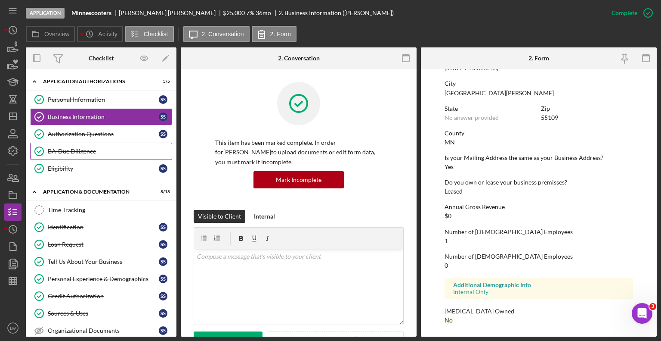
click at [72, 153] on div "BA-Due Diligence" at bounding box center [110, 151] width 124 height 7
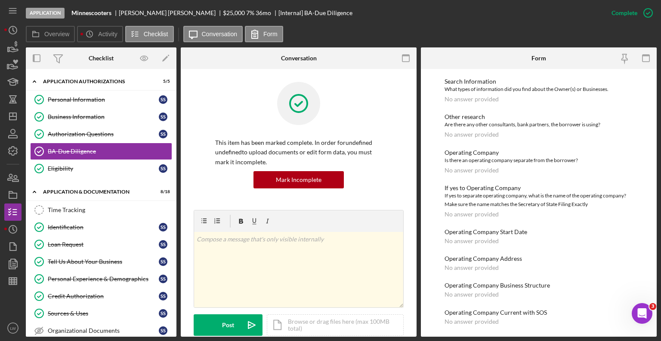
scroll to position [62, 0]
click at [72, 165] on div "Eligibility" at bounding box center [103, 168] width 111 height 7
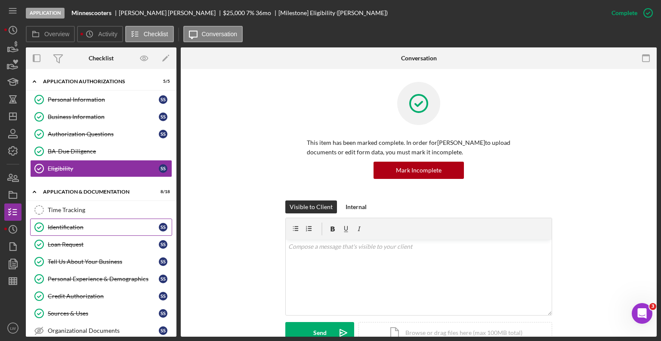
click at [62, 222] on link "Identification Identification S S" at bounding box center [101, 226] width 142 height 17
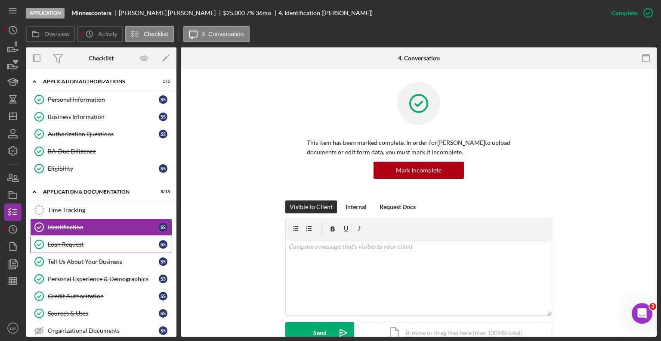
click at [58, 242] on div "Loan Request" at bounding box center [103, 244] width 111 height 7
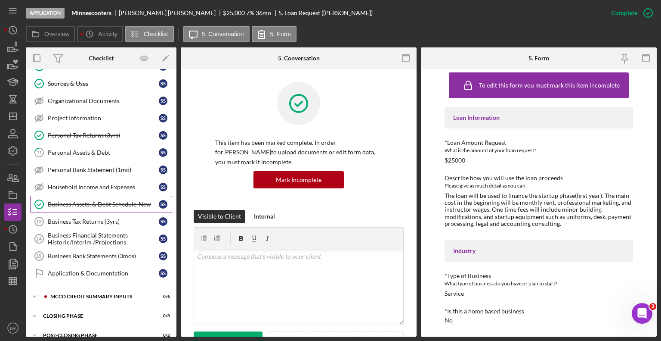
scroll to position [237, 0]
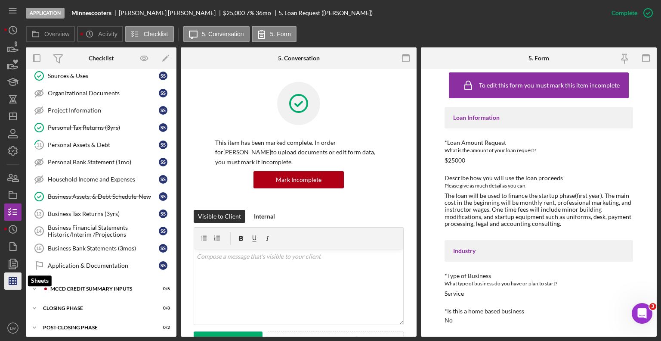
click at [16, 280] on icon "button" at bounding box center [13, 281] width 22 height 22
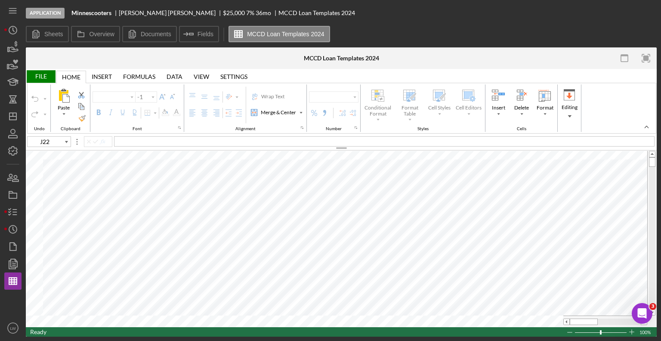
type input "Calibri"
type input "11"
